Goal: Task Accomplishment & Management: Manage account settings

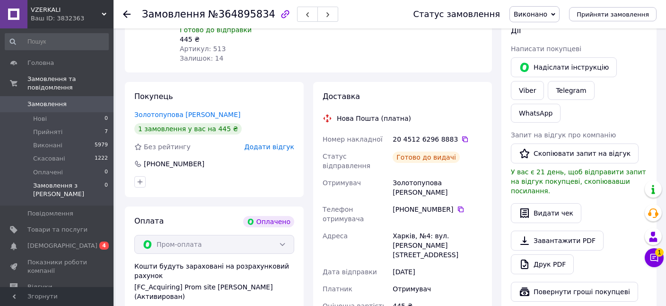
scroll to position [148, 0]
click at [50, 225] on span "Товари та послуги" at bounding box center [57, 229] width 60 height 9
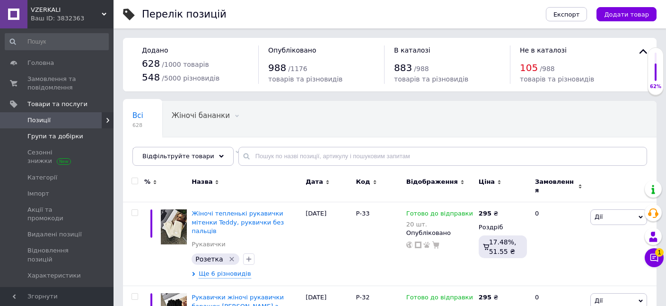
click at [60, 139] on span "Групи та добірки" at bounding box center [55, 136] width 56 height 9
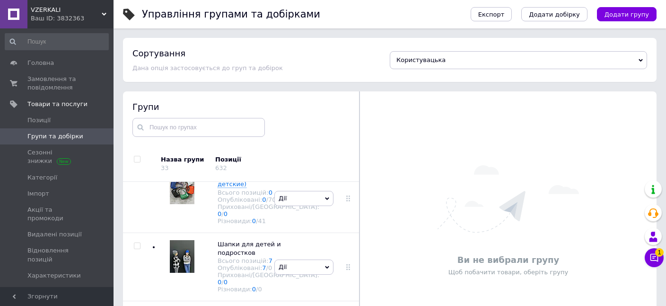
scroll to position [574, 0]
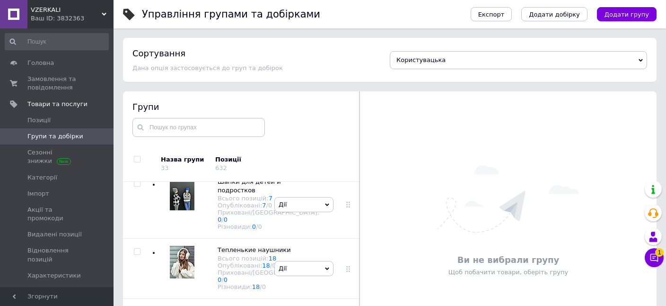
click at [177, 82] on img at bounding box center [182, 65] width 25 height 33
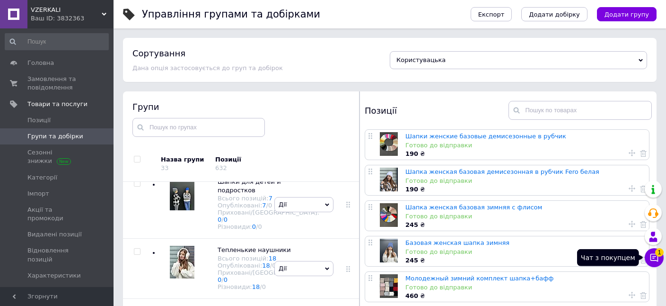
click at [656, 259] on icon at bounding box center [654, 257] width 9 height 9
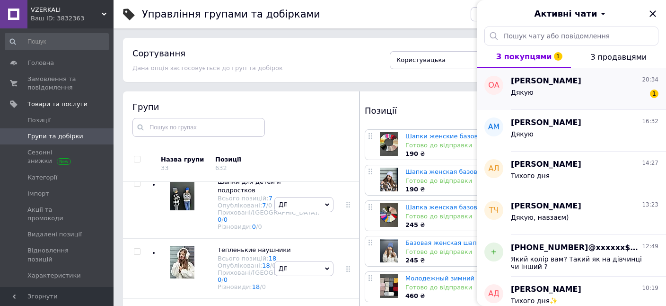
click at [561, 92] on div "Дякую 1" at bounding box center [585, 94] width 148 height 15
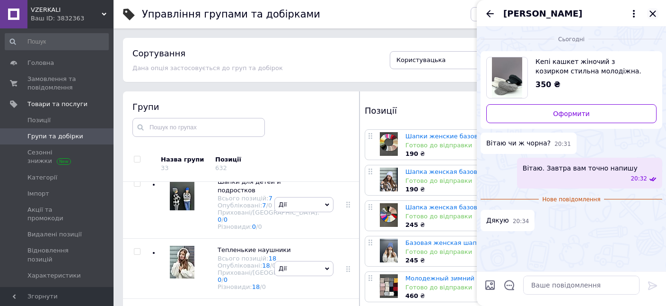
click at [652, 13] on icon "Закрити" at bounding box center [653, 13] width 6 height 6
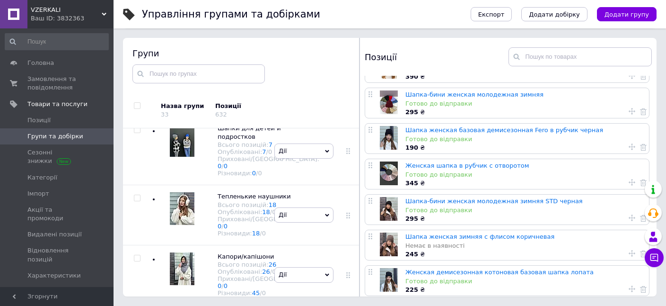
scroll to position [1053, 0]
click at [440, 202] on link "Шапка-бини женская молодежная зимняя STD черная" at bounding box center [493, 200] width 177 height 7
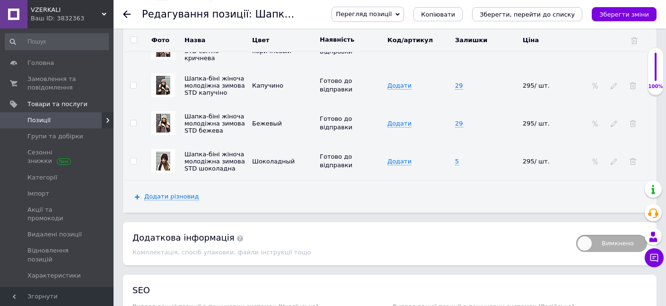
scroll to position [1784, 0]
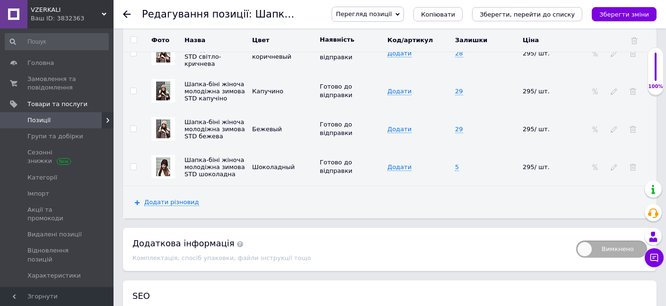
click at [161, 157] on img at bounding box center [163, 166] width 14 height 19
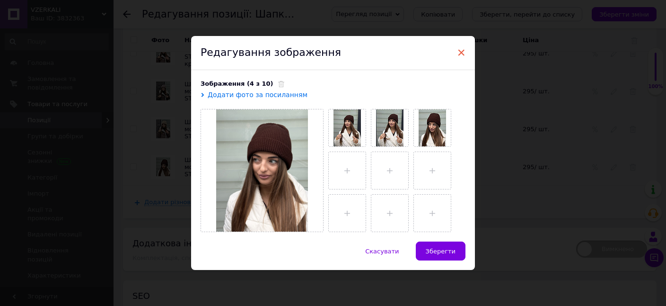
click at [461, 47] on span "×" at bounding box center [461, 52] width 9 height 16
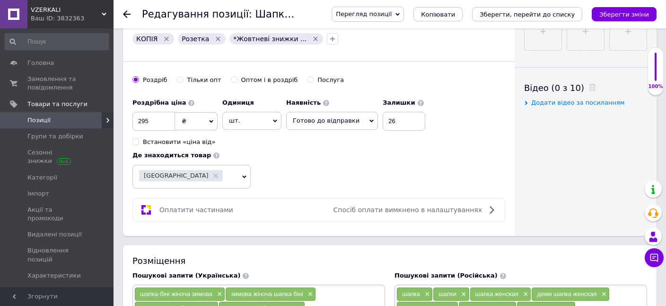
scroll to position [685, 0]
